Goal: Task Accomplishment & Management: Use online tool/utility

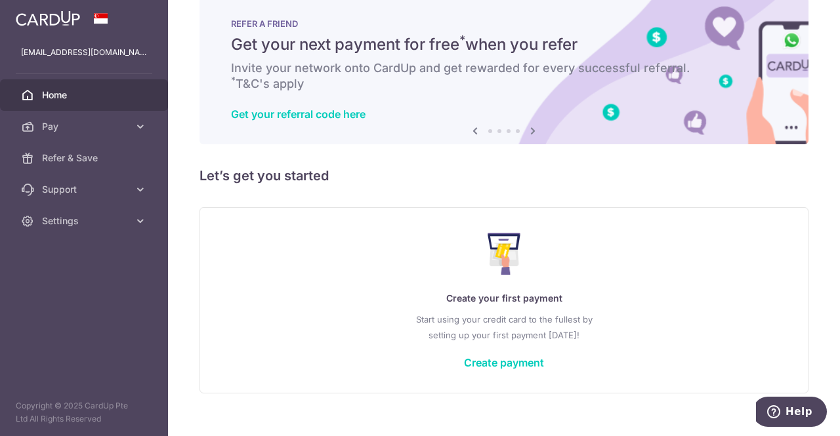
scroll to position [42, 0]
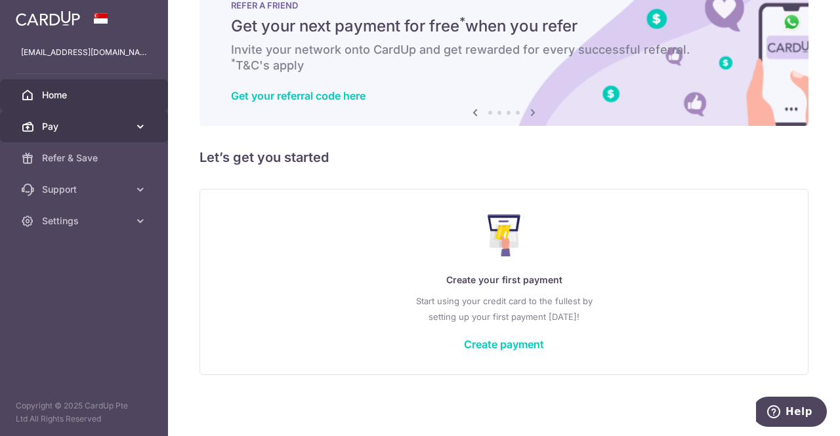
click at [127, 128] on span "Pay" at bounding box center [85, 126] width 87 height 13
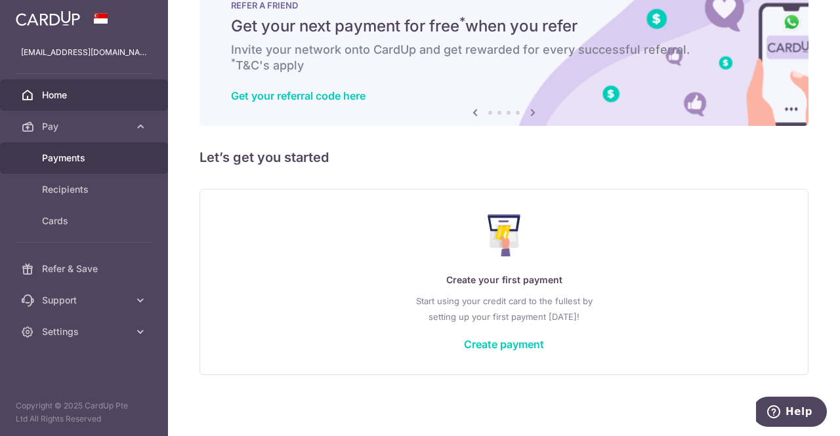
click at [95, 158] on span "Payments" at bounding box center [85, 158] width 87 height 13
